Goal: Task Accomplishment & Management: Manage account settings

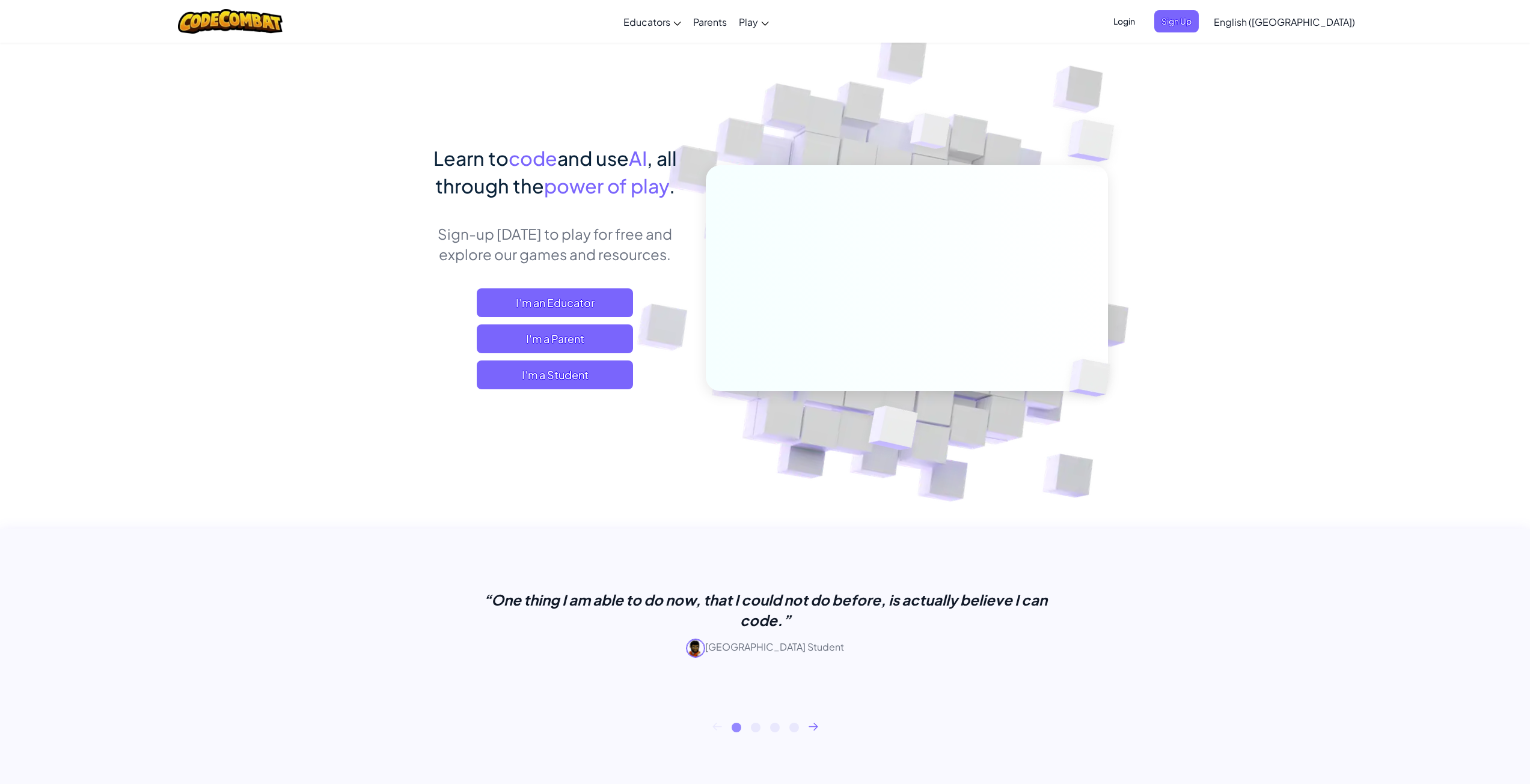
click at [1142, 24] on span "Login" at bounding box center [1124, 22] width 36 height 22
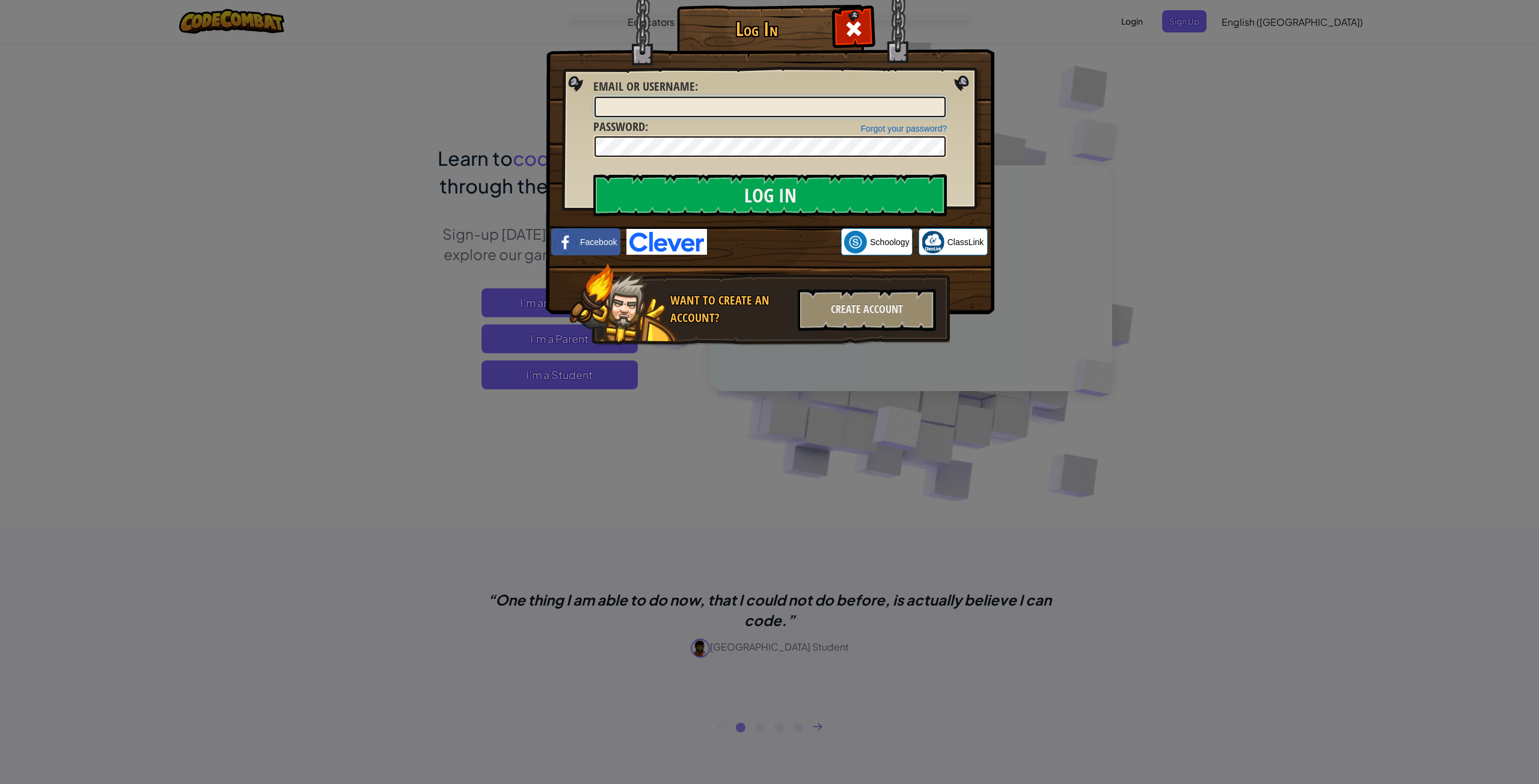
click at [688, 102] on input "Email or Username :" at bounding box center [770, 106] width 351 height 20
type input "Kokoro_Lily"
click at [761, 196] on input "Log In" at bounding box center [771, 195] width 354 height 42
